Goal: Browse casually

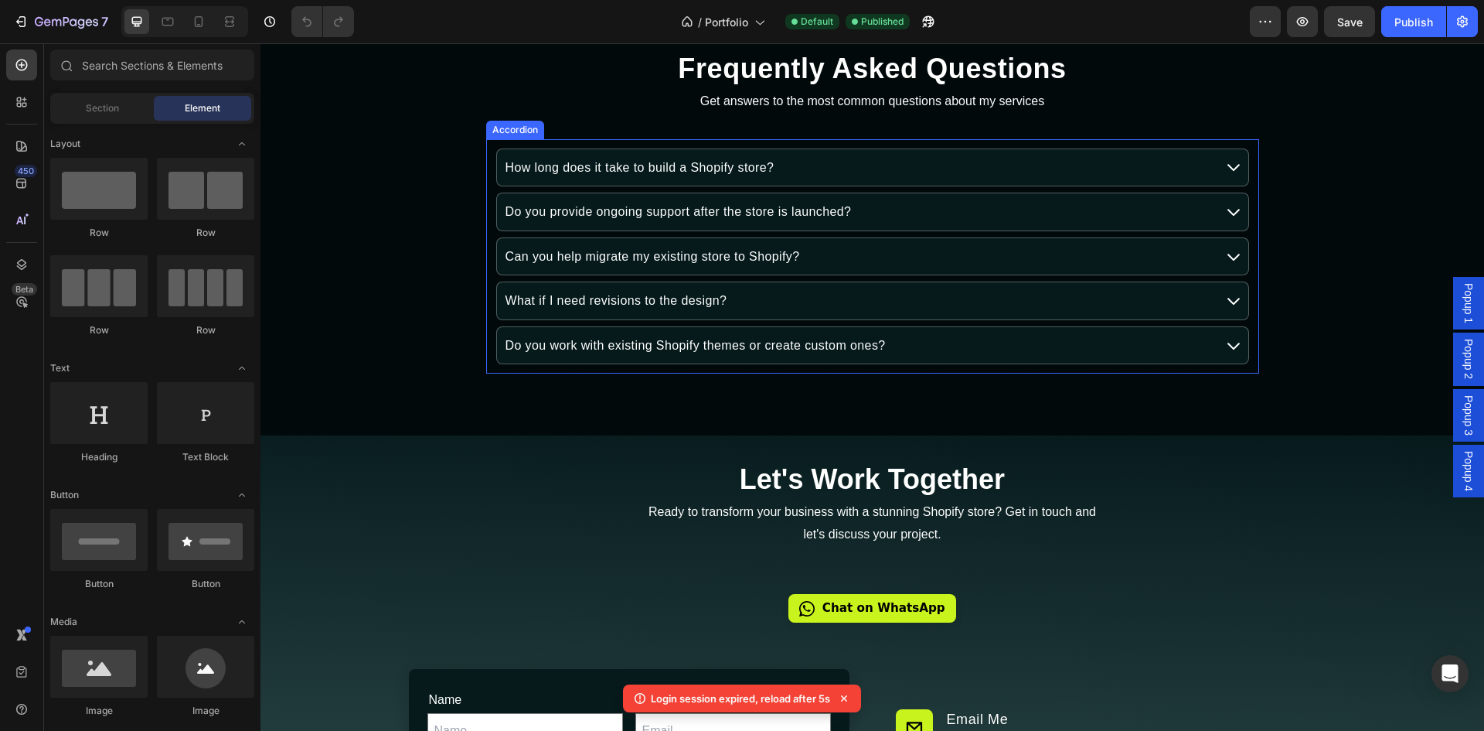
scroll to position [8482, 0]
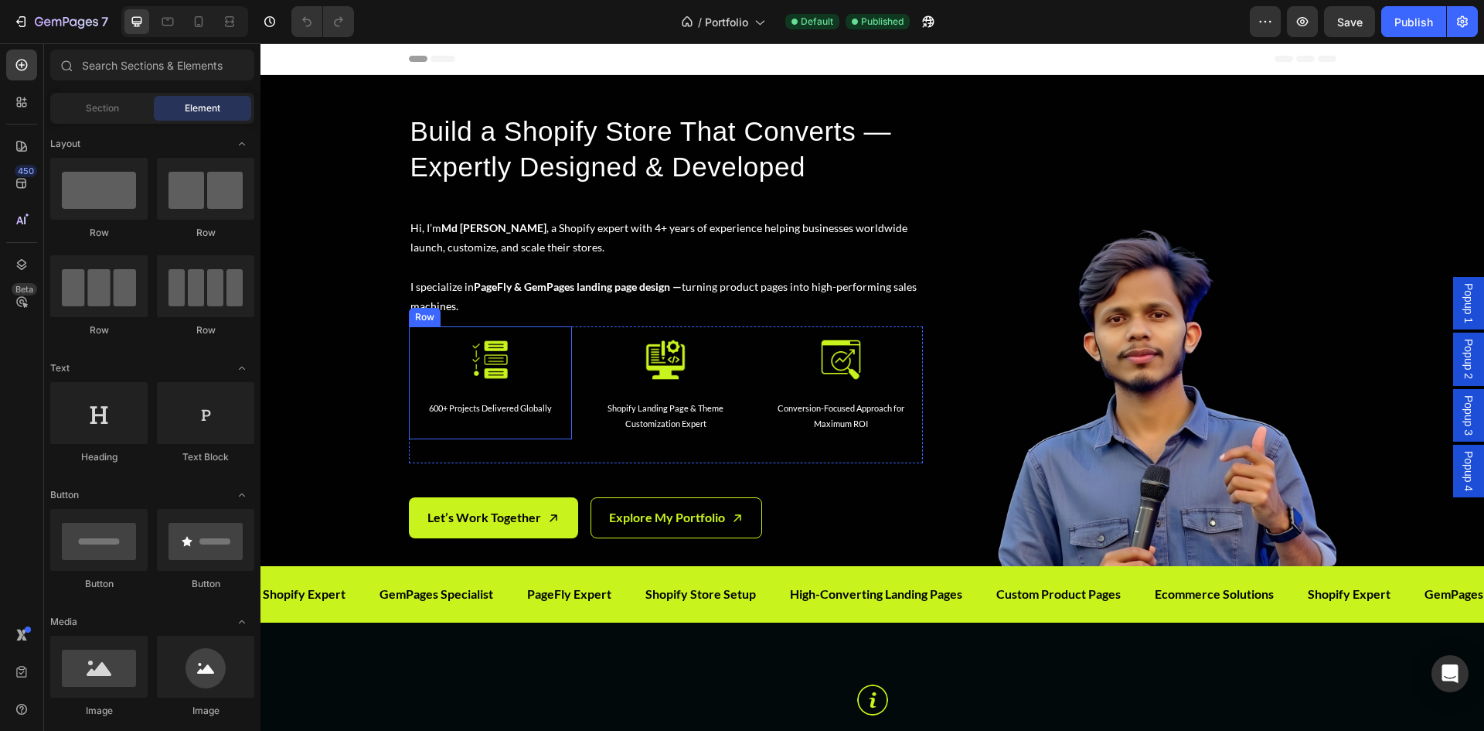
click at [549, 330] on div "Image 600+ Projects Delivered Globally Text Block Row" at bounding box center [490, 382] width 163 height 112
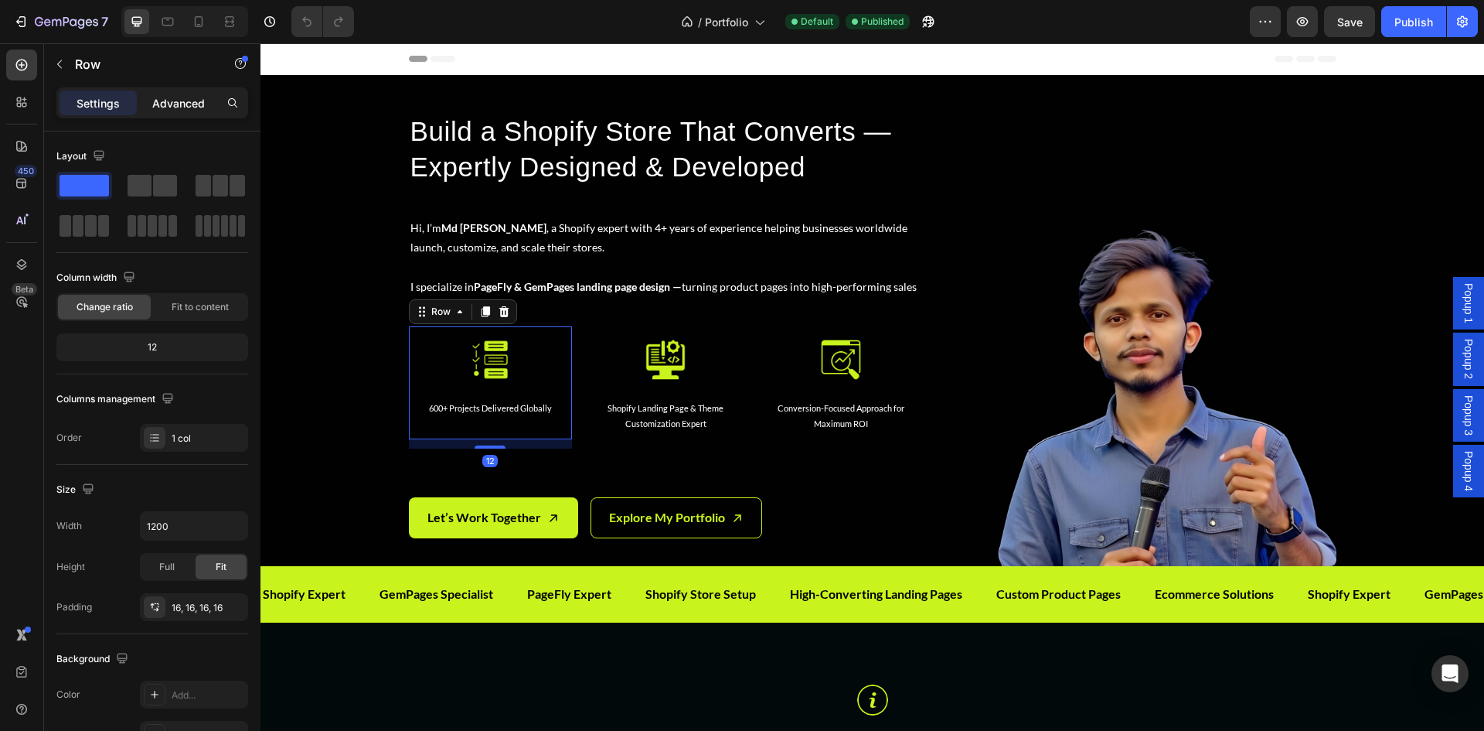
click at [158, 97] on p "Advanced" at bounding box center [178, 103] width 53 height 16
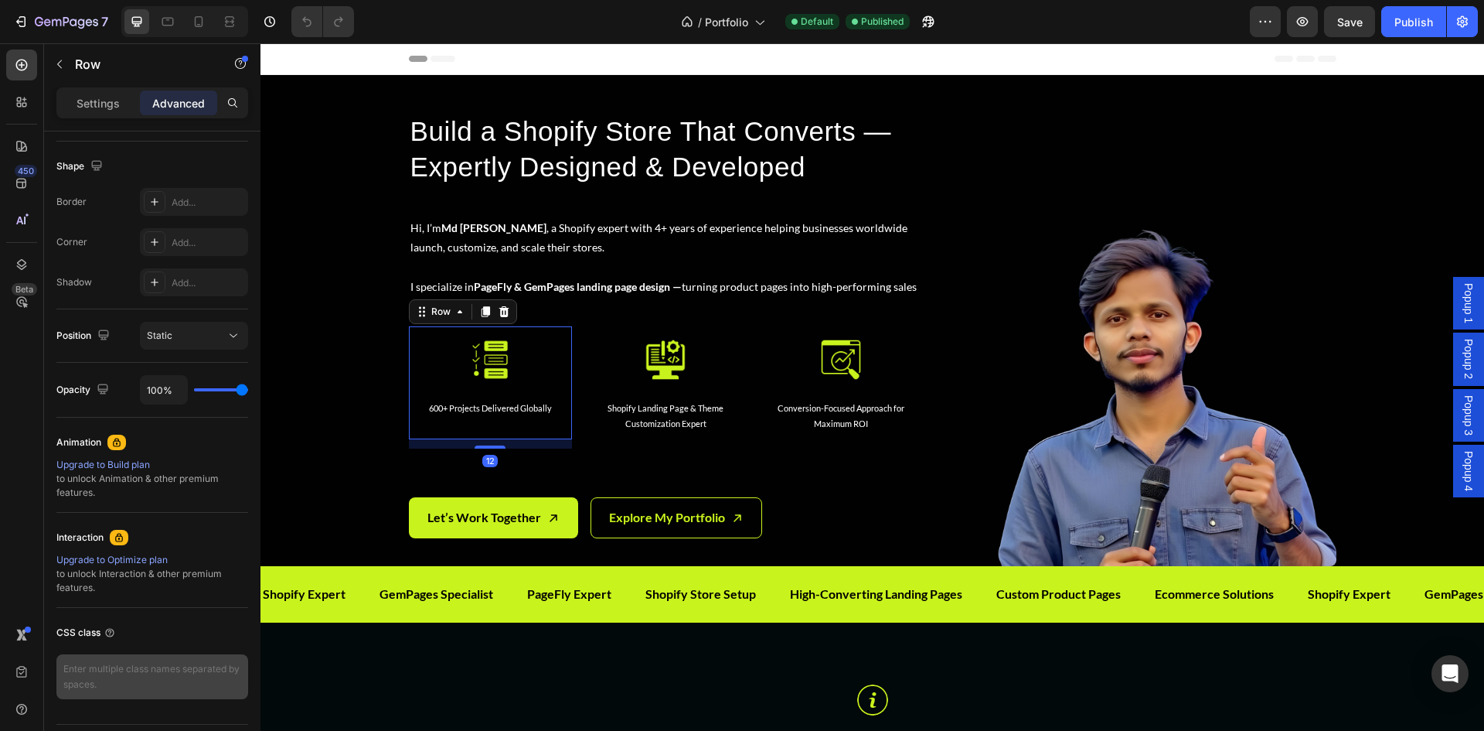
scroll to position [430, 0]
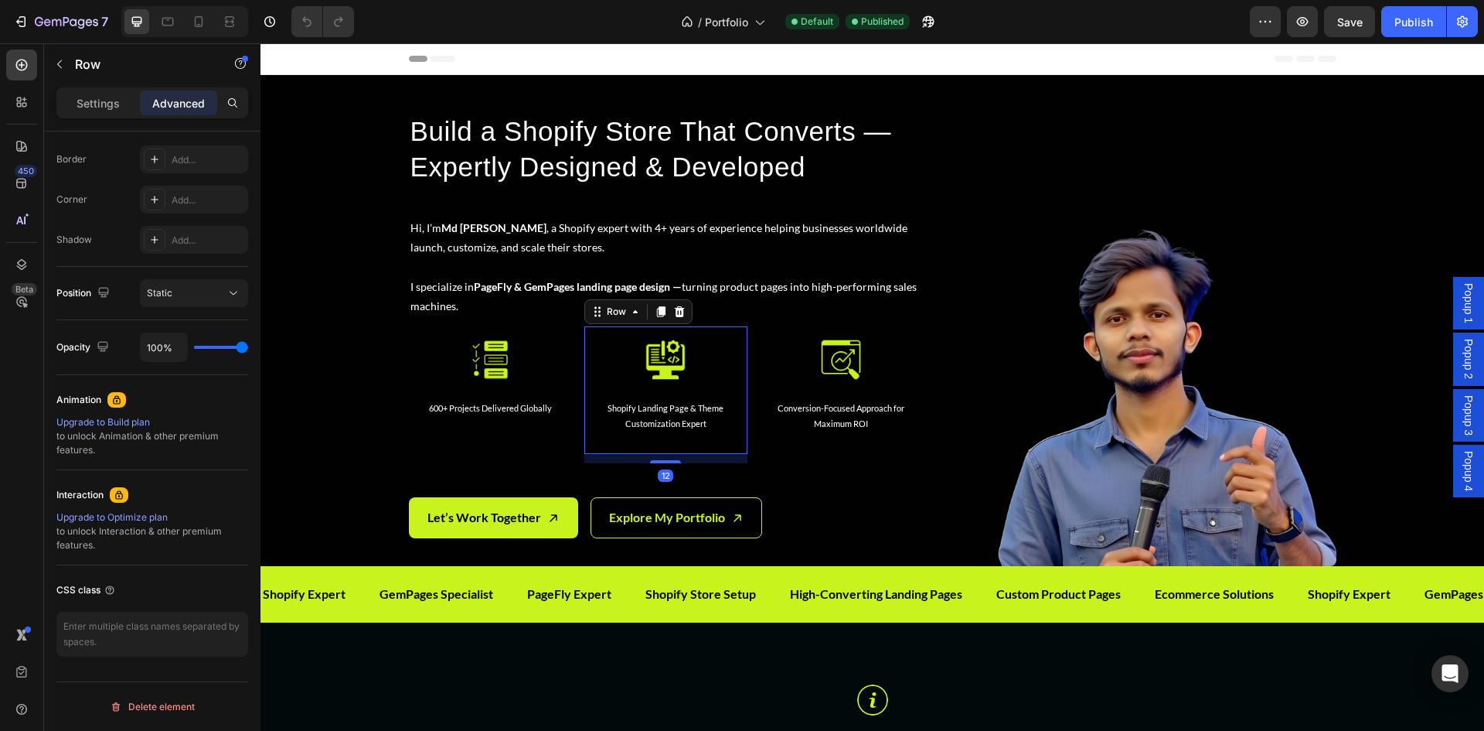
click at [601, 383] on div "Image Shopify Landing Page & Theme Customization Expert Text Block" at bounding box center [666, 390] width 138 height 103
click at [765, 407] on div "Image Conversion-Focused Approach for Maximum ROI Text Block Row" at bounding box center [841, 390] width 163 height 128
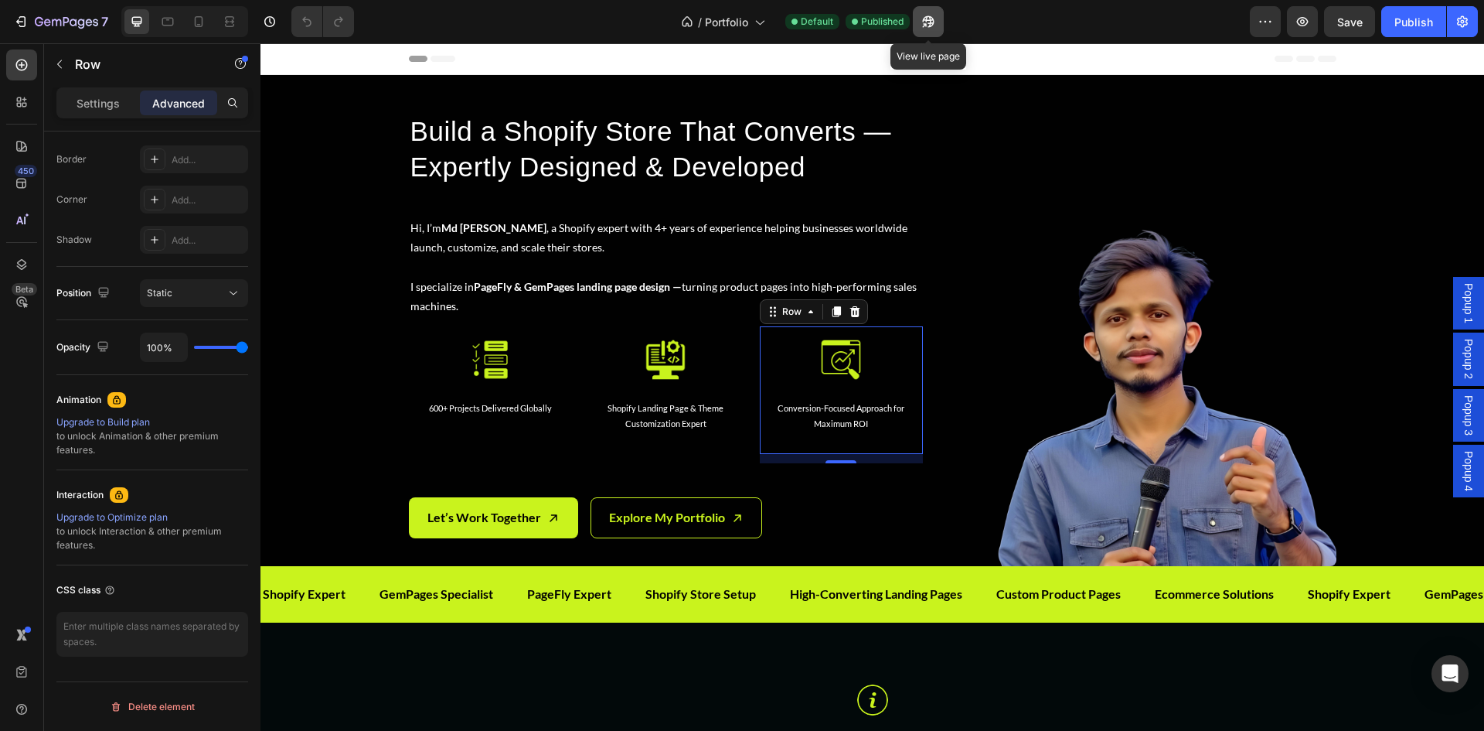
click at [925, 26] on icon "button" at bounding box center [928, 21] width 15 height 15
click at [26, 19] on icon "button" at bounding box center [22, 21] width 7 height 11
